Goal: Information Seeking & Learning: Learn about a topic

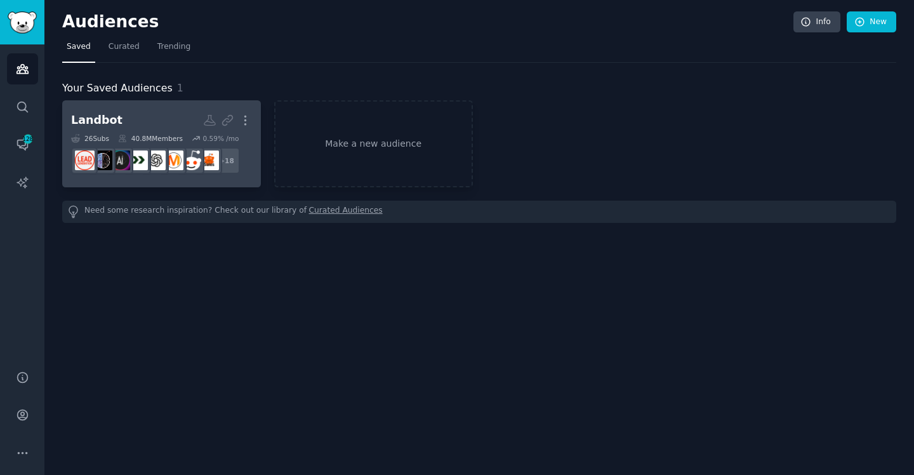
click at [130, 120] on h2 "Landbot Custom Audience More" at bounding box center [161, 120] width 181 height 22
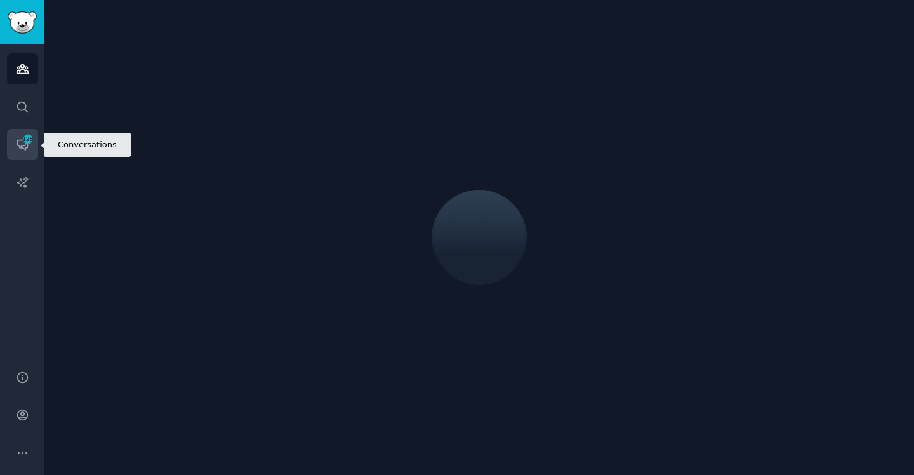
click at [20, 140] on icon "Sidebar" at bounding box center [22, 145] width 10 height 10
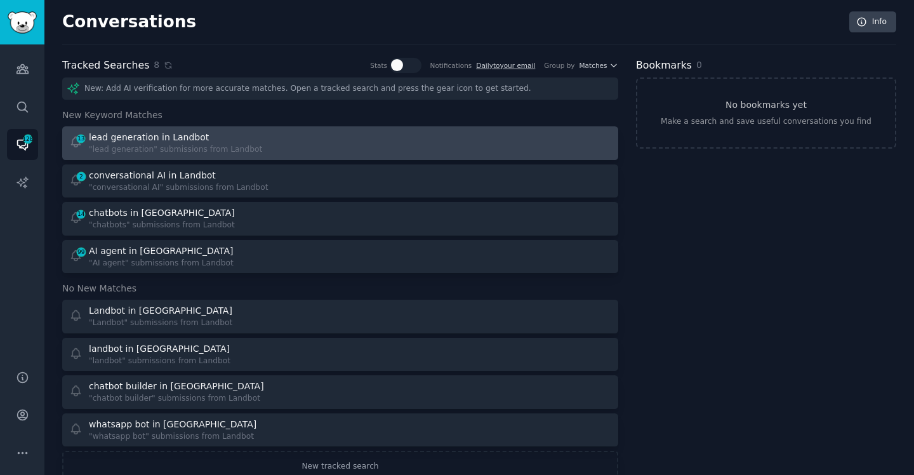
click at [452, 144] on div at bounding box center [480, 143] width 263 height 25
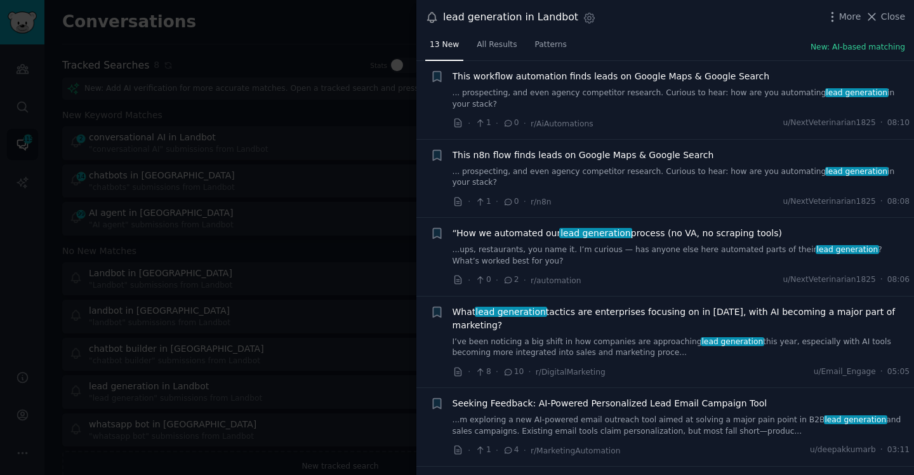
click at [682, 308] on span "What lead generation tactics are enterprises focusing on in [DATE], with AI bec…" at bounding box center [682, 318] width 458 height 27
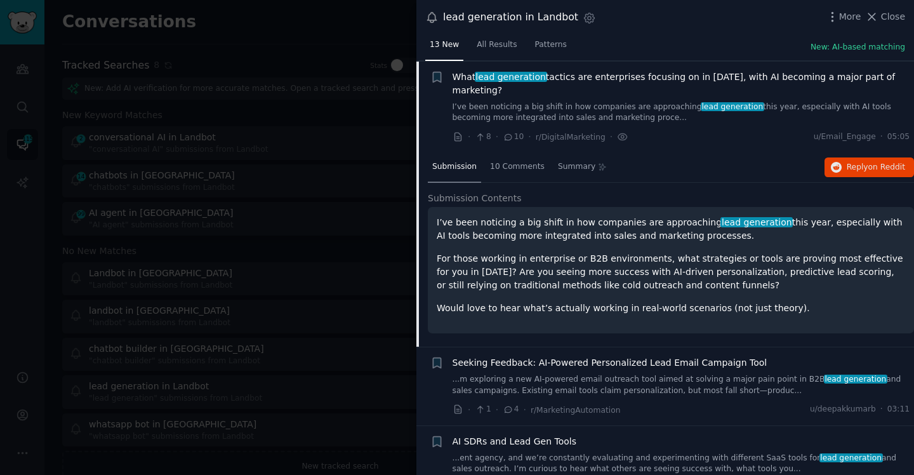
scroll to position [255, 0]
click at [739, 23] on div "lead generation in Landbot Settings More Close" at bounding box center [665, 17] width 480 height 17
click at [863, 164] on span "Reply on Reddit" at bounding box center [876, 166] width 58 height 11
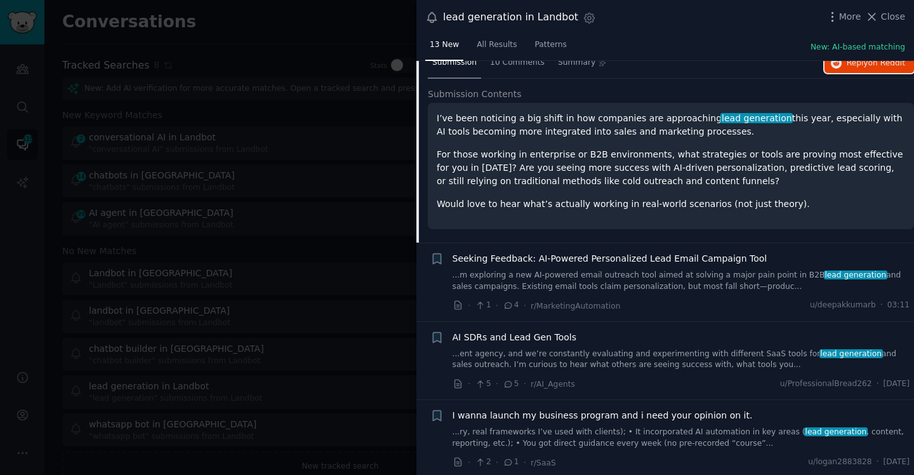
scroll to position [405, 0]
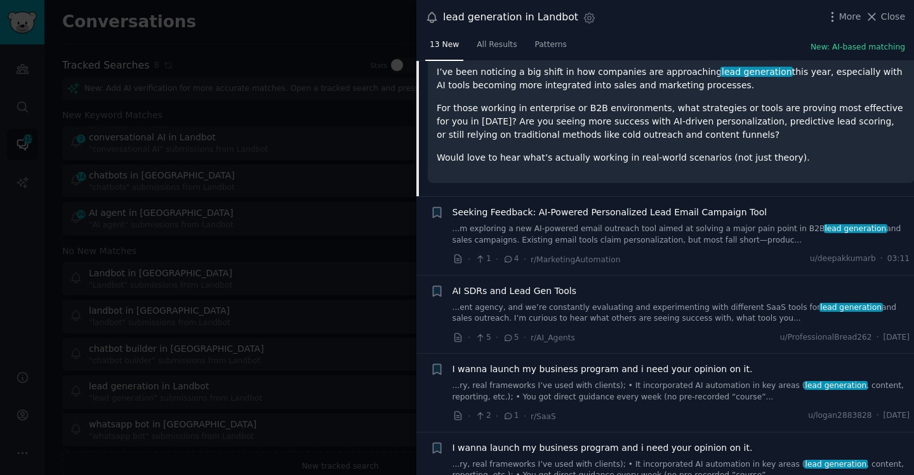
click at [583, 215] on span "Seeking Feedback: AI-Powered Personalized Lead Email Campaign Tool" at bounding box center [610, 212] width 315 height 13
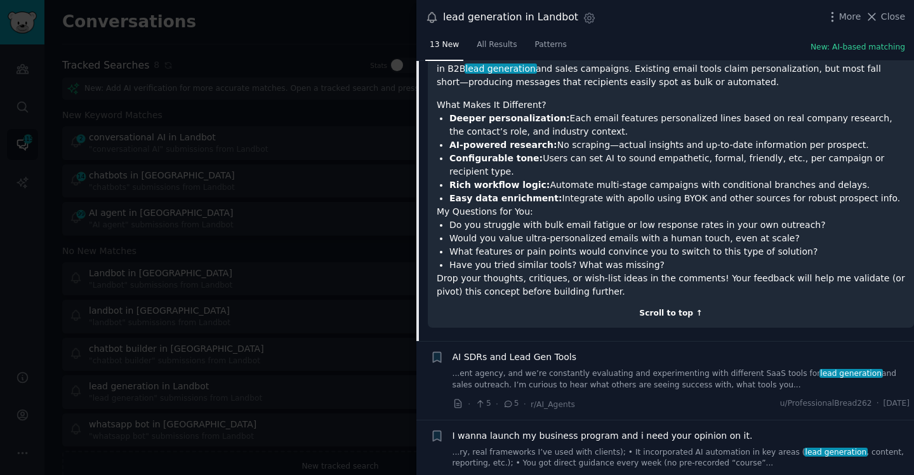
scroll to position [592, 0]
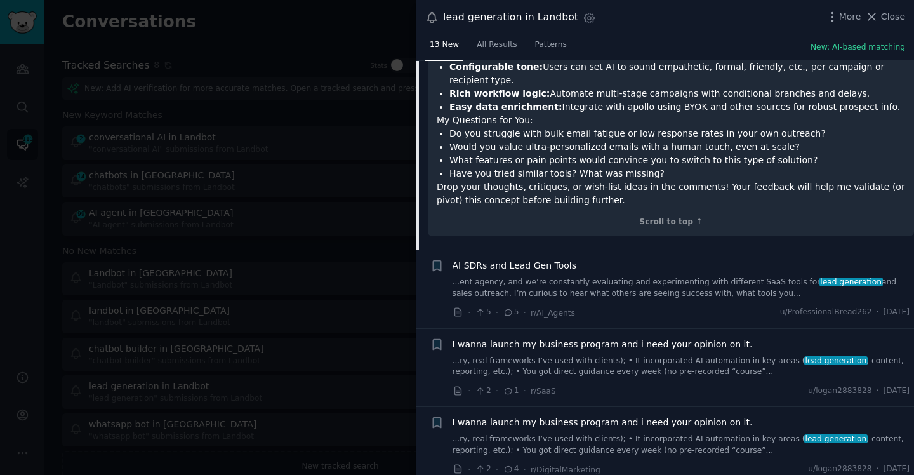
click at [548, 268] on span "AI SDRs and Lead Gen Tools" at bounding box center [515, 265] width 124 height 13
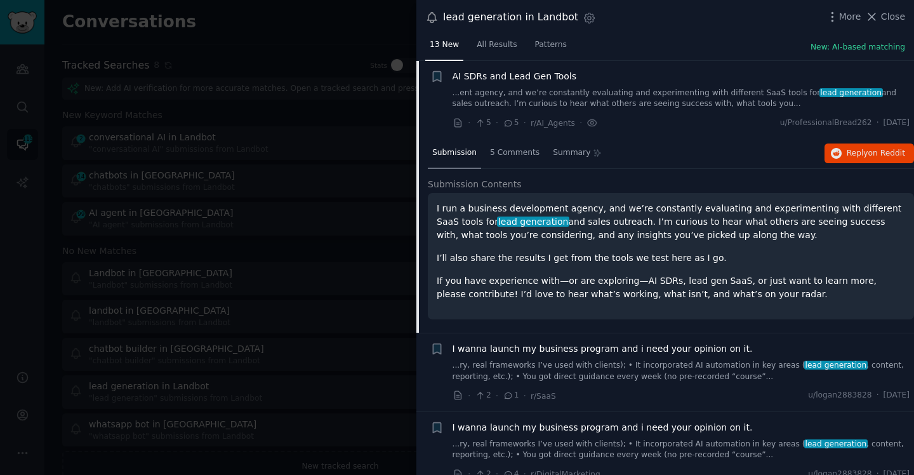
scroll to position [425, 0]
click at [860, 158] on button "Reply on Reddit" at bounding box center [870, 154] width 90 height 20
click at [894, 16] on span "Close" at bounding box center [893, 16] width 24 height 13
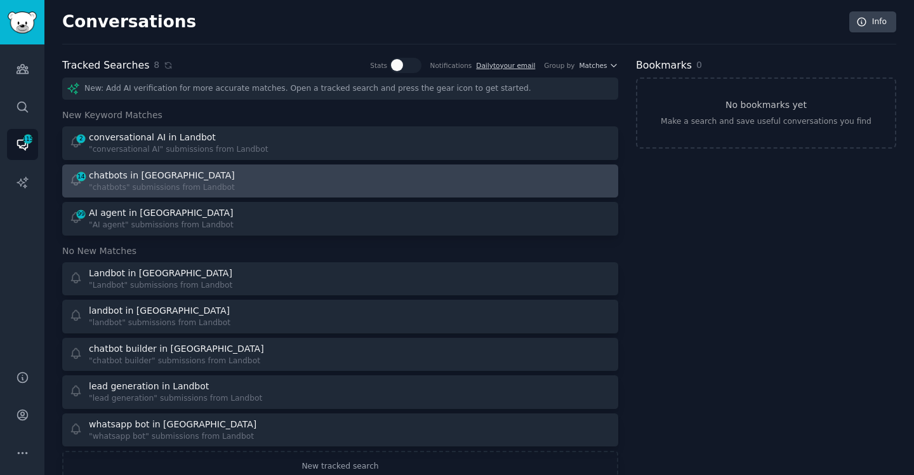
click at [193, 171] on div "chatbots in [GEOGRAPHIC_DATA]" at bounding box center [163, 175] width 148 height 13
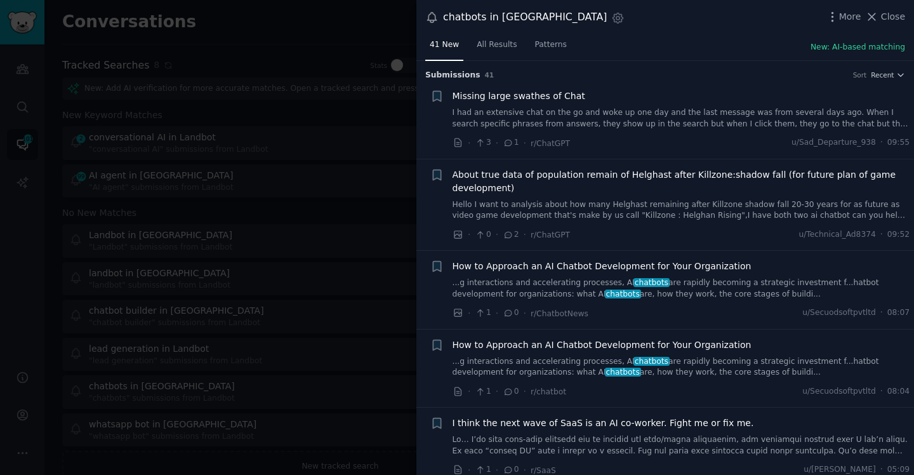
click at [671, 262] on span "How to Approach an AI Chatbot Development for Your Organization" at bounding box center [602, 266] width 299 height 13
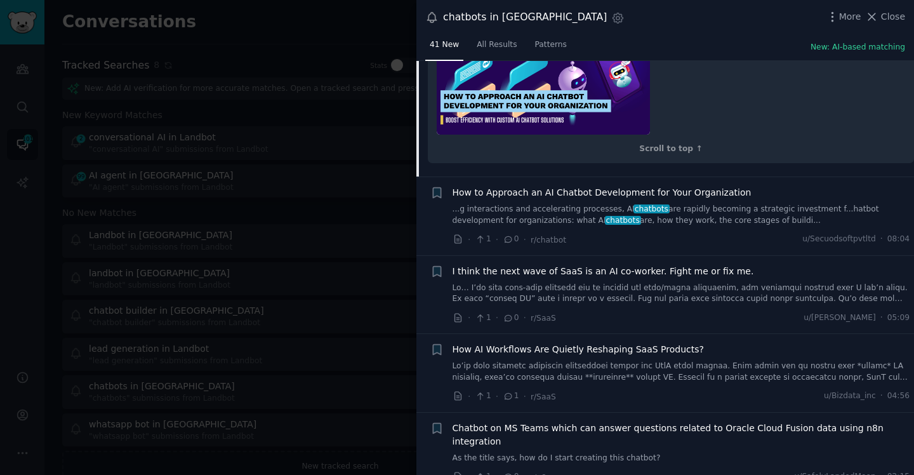
scroll to position [2860, 0]
click at [645, 264] on span "I think the next wave of SaaS is an AI co-worker. Fight me or fix me." at bounding box center [604, 270] width 302 height 13
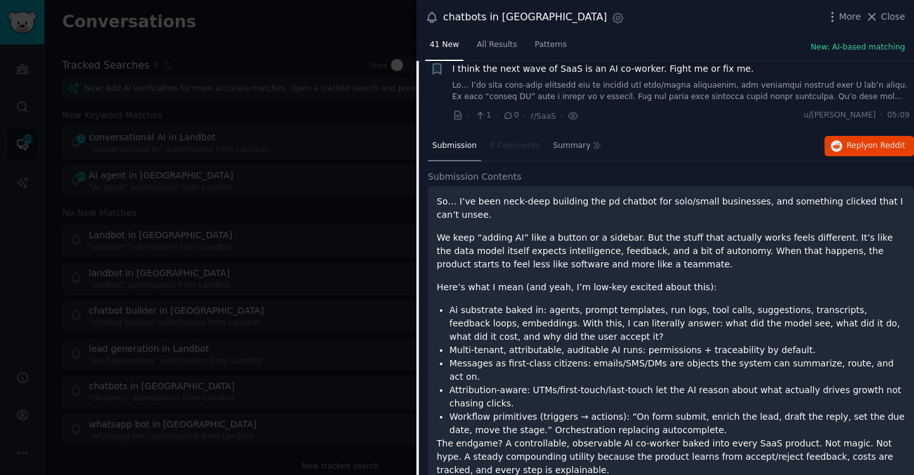
scroll to position [347, 0]
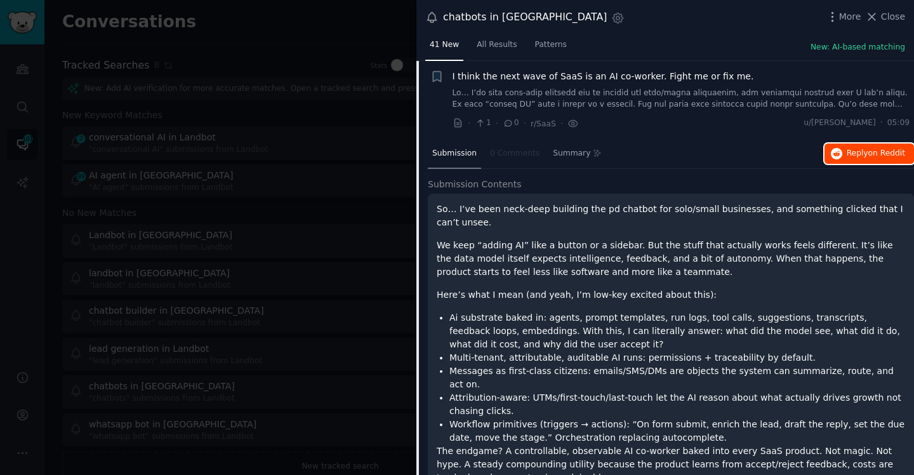
click at [870, 156] on span "on Reddit" at bounding box center [887, 153] width 37 height 9
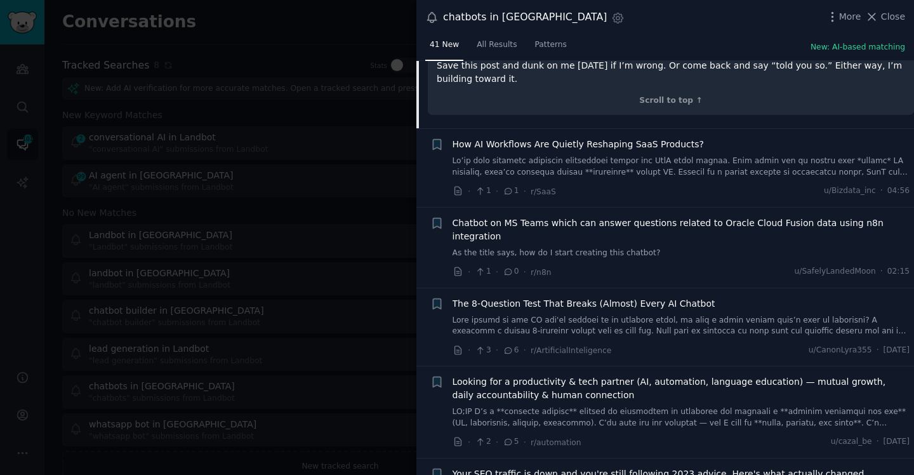
scroll to position [897, 0]
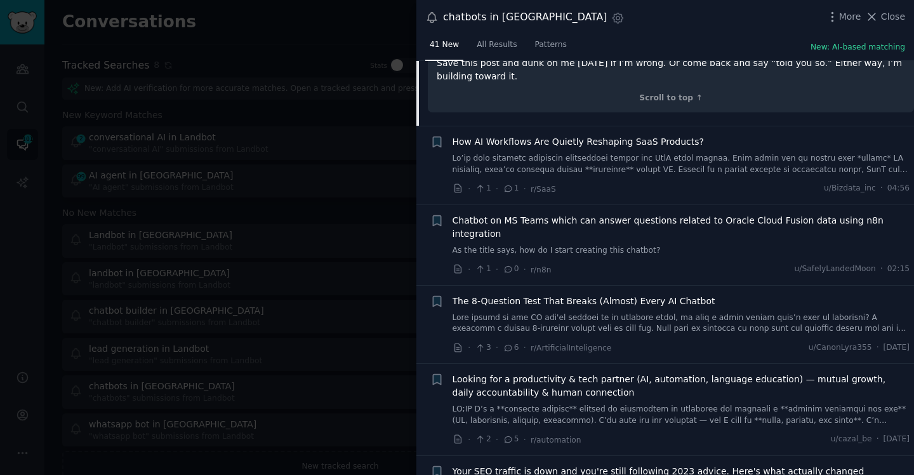
click at [615, 135] on span "How AI Workflows Are Quietly Reshaping SaaS Products?" at bounding box center [578, 141] width 251 height 13
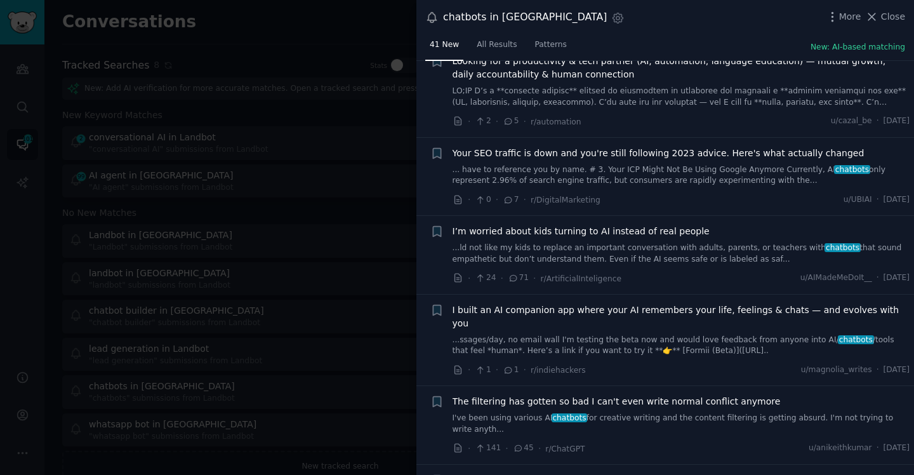
scroll to position [1108, 0]
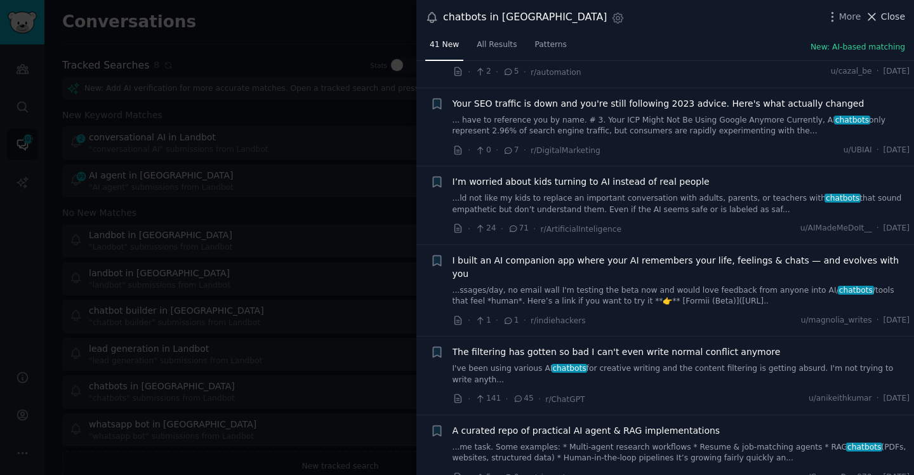
click at [888, 21] on span "Close" at bounding box center [893, 16] width 24 height 13
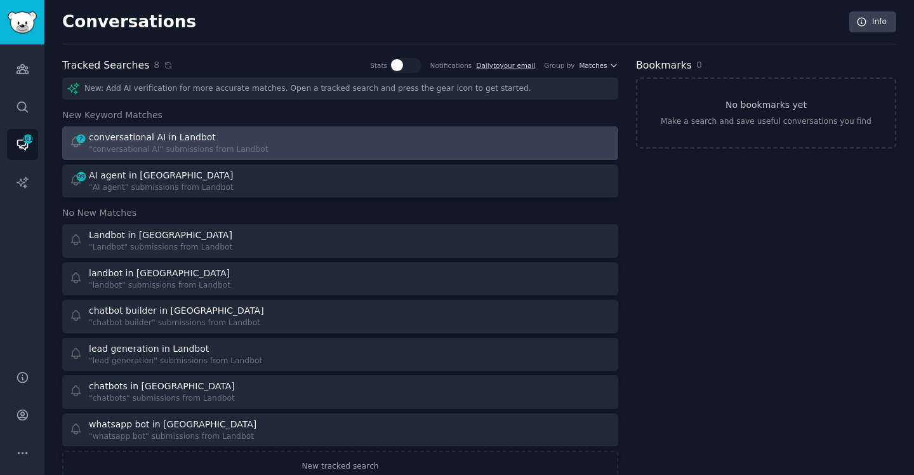
click at [184, 141] on div "conversational AI in Landbot" at bounding box center [152, 137] width 127 height 13
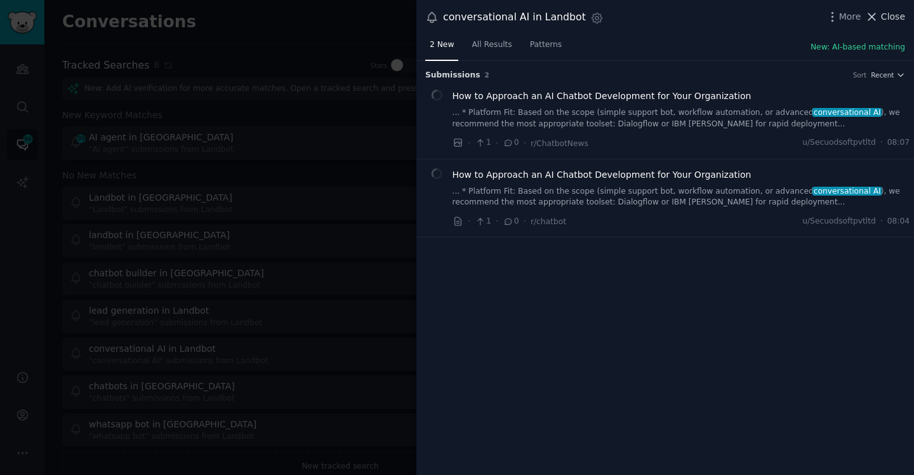
click at [890, 15] on span "Close" at bounding box center [893, 16] width 24 height 13
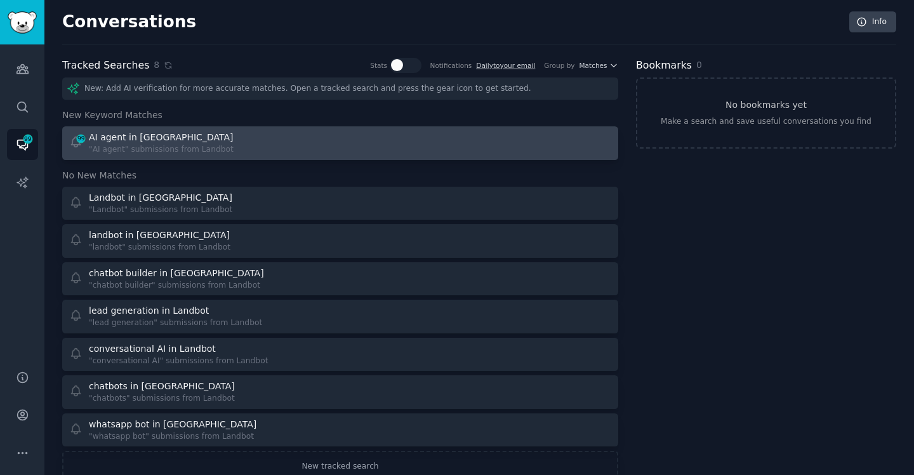
click at [202, 134] on div "AI agent in [GEOGRAPHIC_DATA]" at bounding box center [162, 137] width 147 height 13
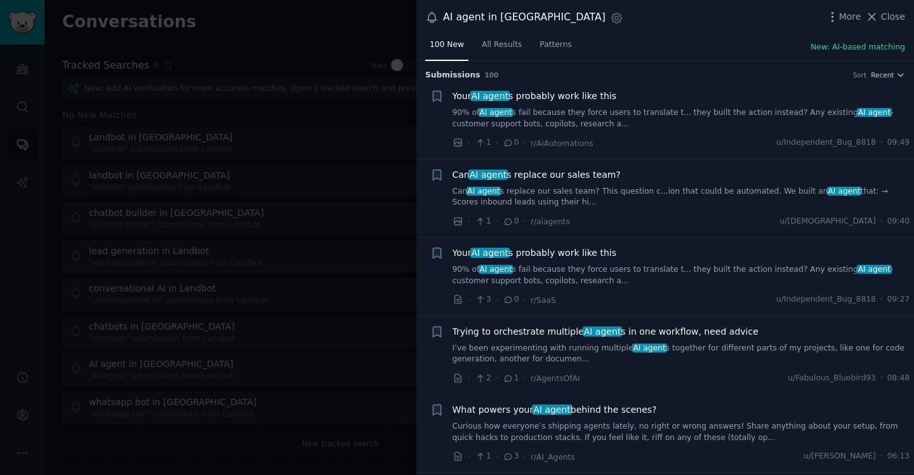
click at [543, 95] on span "Your AI agent s probably work like this" at bounding box center [535, 96] width 164 height 13
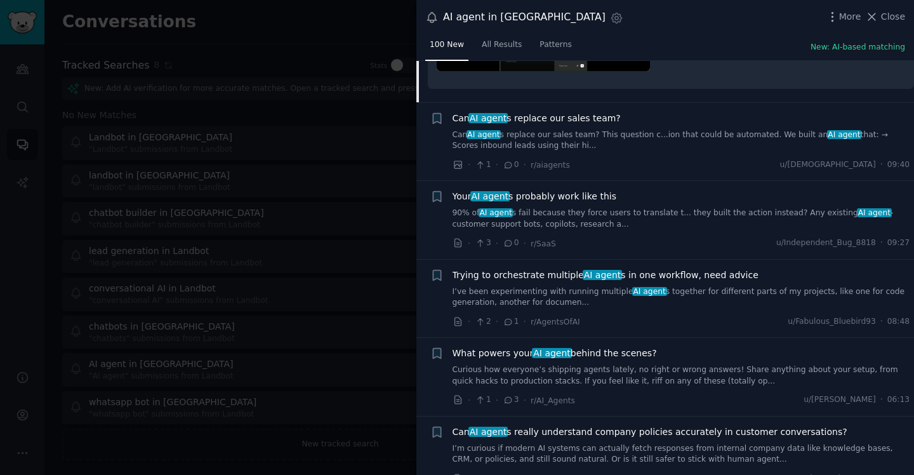
scroll to position [410, 0]
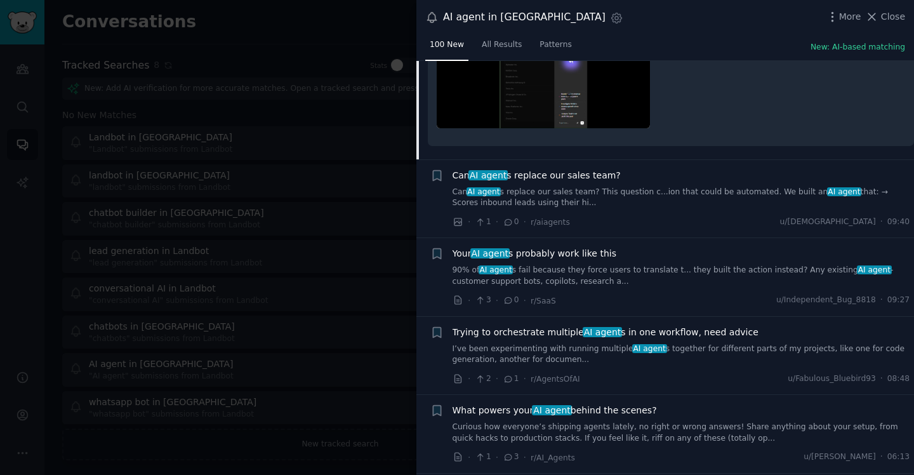
click at [486, 160] on li "+ Can AI agent s replace our sales team? Can AI agent s replace our sales team?…" at bounding box center [666, 199] width 498 height 78
click at [506, 160] on li "+ Can AI agent s replace our sales team? Can AI agent s replace our sales team?…" at bounding box center [666, 199] width 498 height 78
click at [526, 169] on span "Can AI agent s replace our sales team?" at bounding box center [537, 175] width 168 height 13
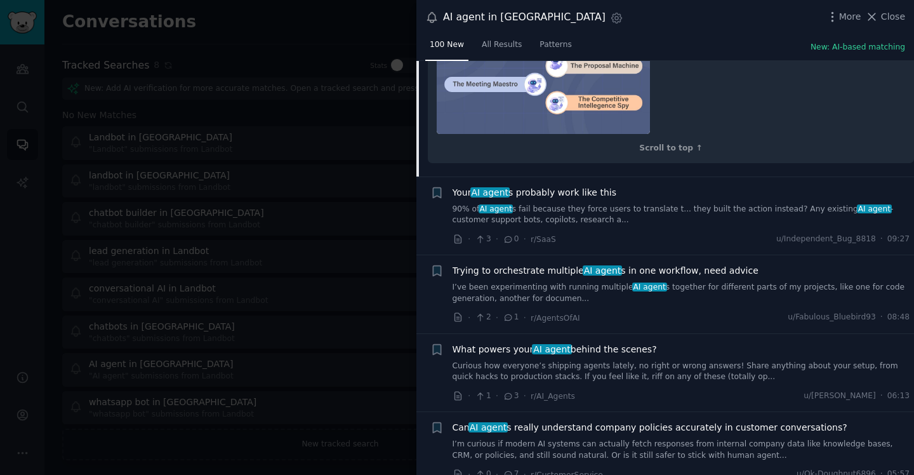
scroll to position [762, 0]
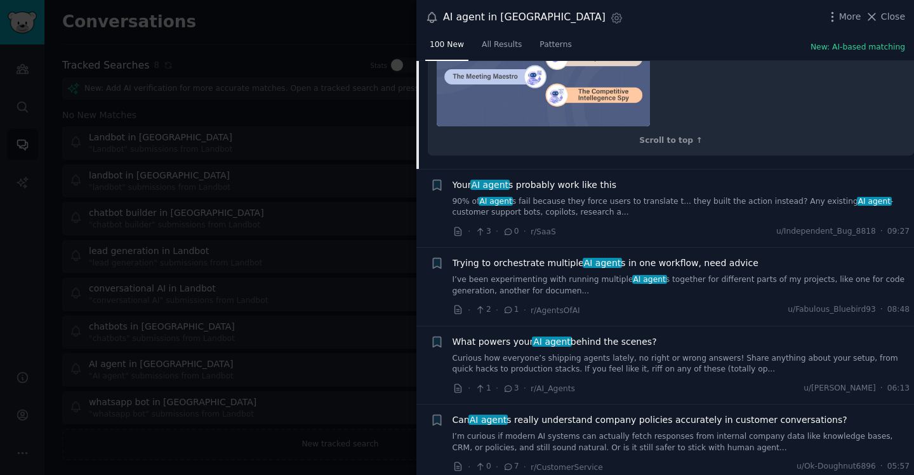
click at [661, 257] on span "Trying to orchestrate multiple AI agent s in one workflow, need advice" at bounding box center [606, 263] width 306 height 13
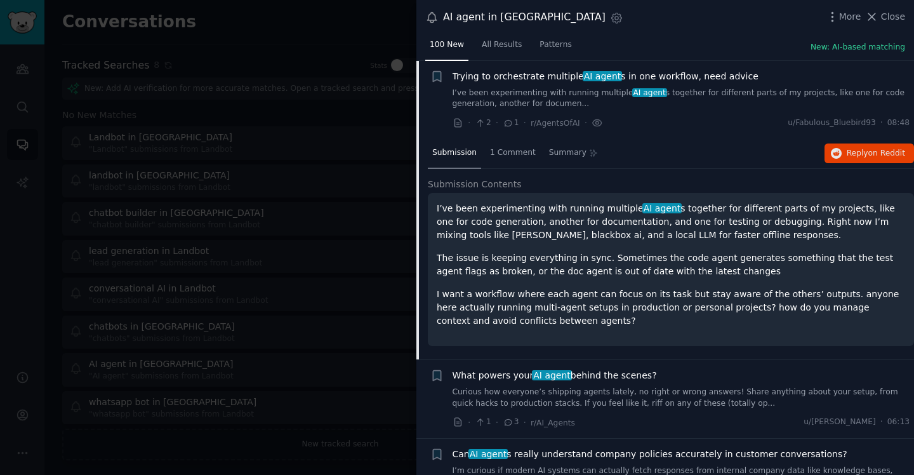
scroll to position [374, 0]
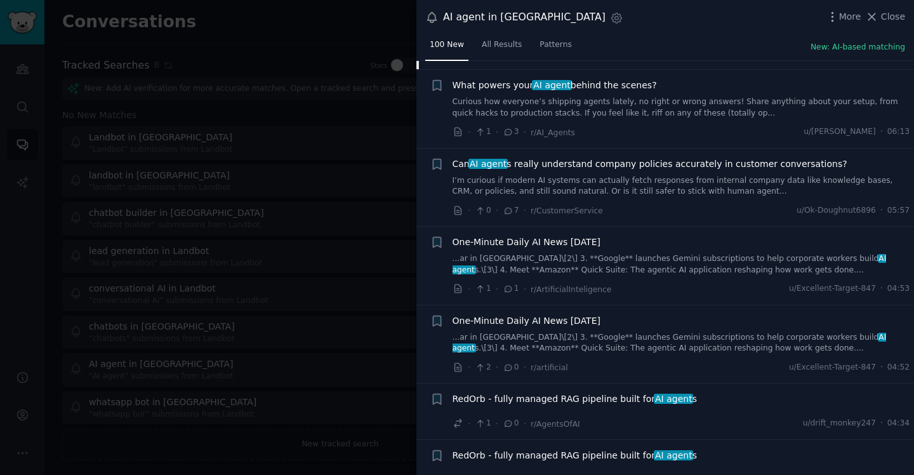
click at [578, 164] on span "Can AI agent s really understand company policies accurately in customer conver…" at bounding box center [650, 163] width 395 height 13
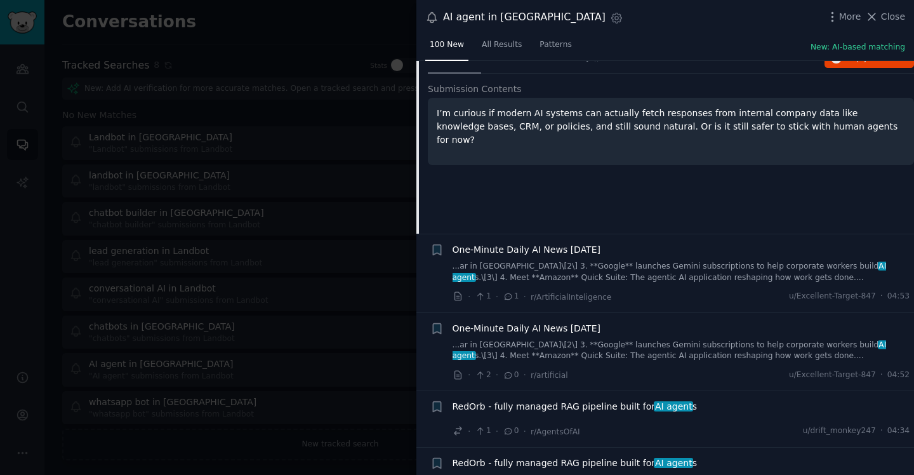
scroll to position [473, 0]
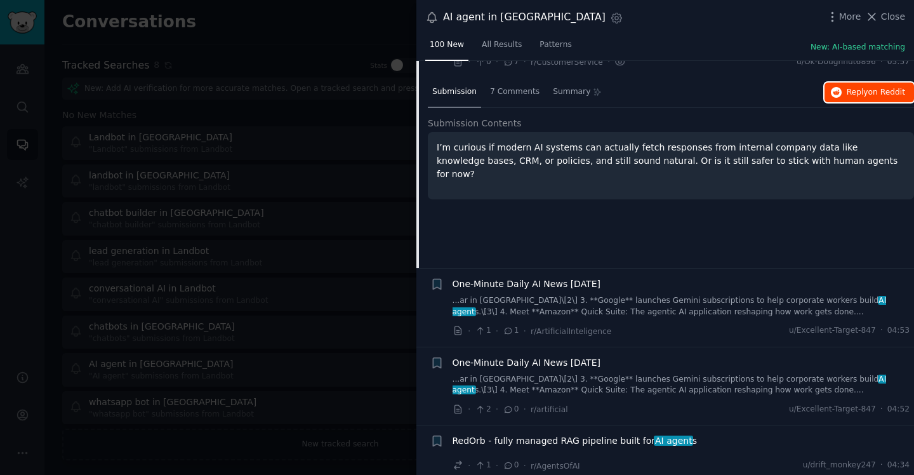
click at [864, 95] on span "Reply on Reddit" at bounding box center [876, 92] width 58 height 11
click at [359, 25] on div at bounding box center [457, 237] width 914 height 475
